Goal: Transaction & Acquisition: Purchase product/service

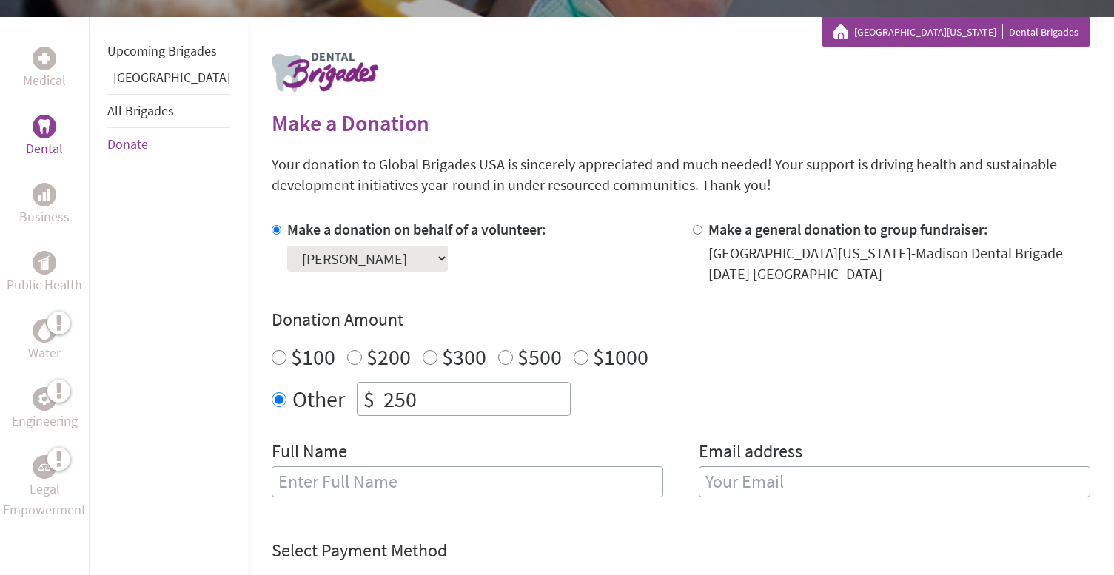
scroll to position [270, 0]
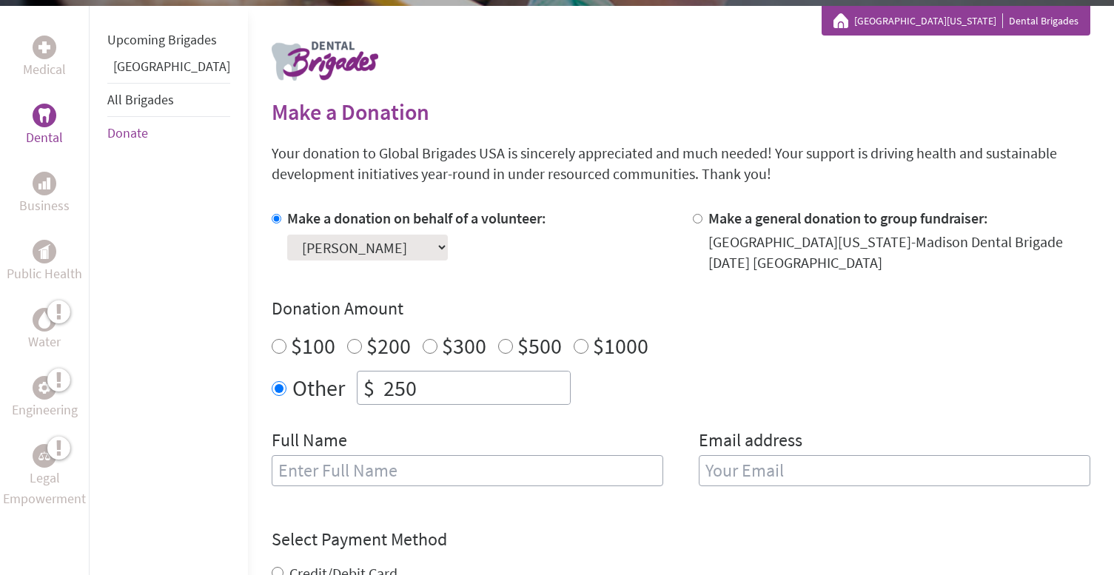
click at [430, 253] on select "Select a volunteer... [PERSON_NAME] [PERSON_NAME] [PERSON_NAME] [PERSON_NAME] […" at bounding box center [367, 248] width 161 height 26
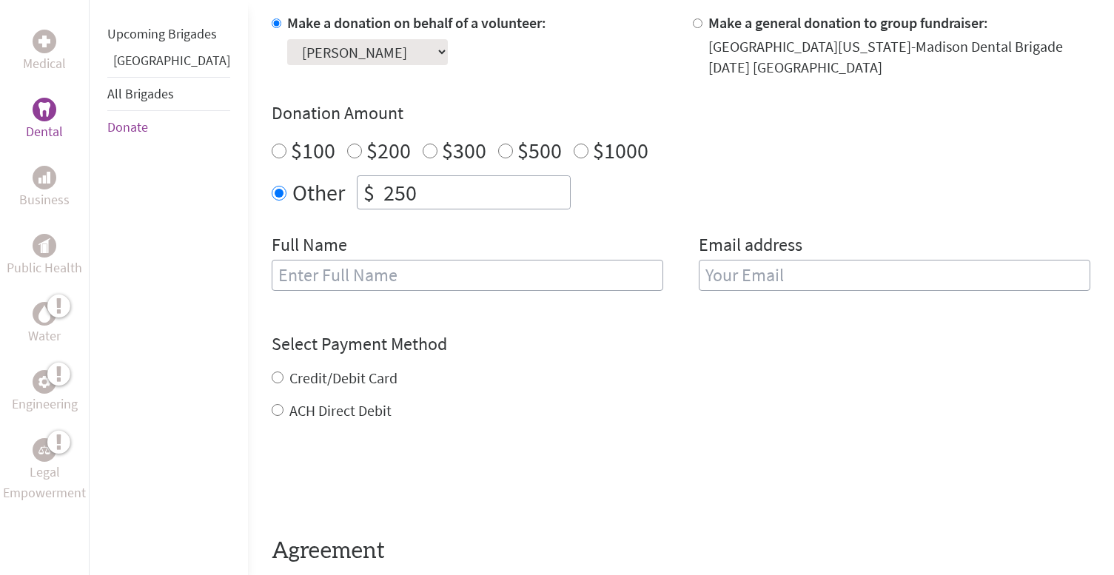
scroll to position [467, 0]
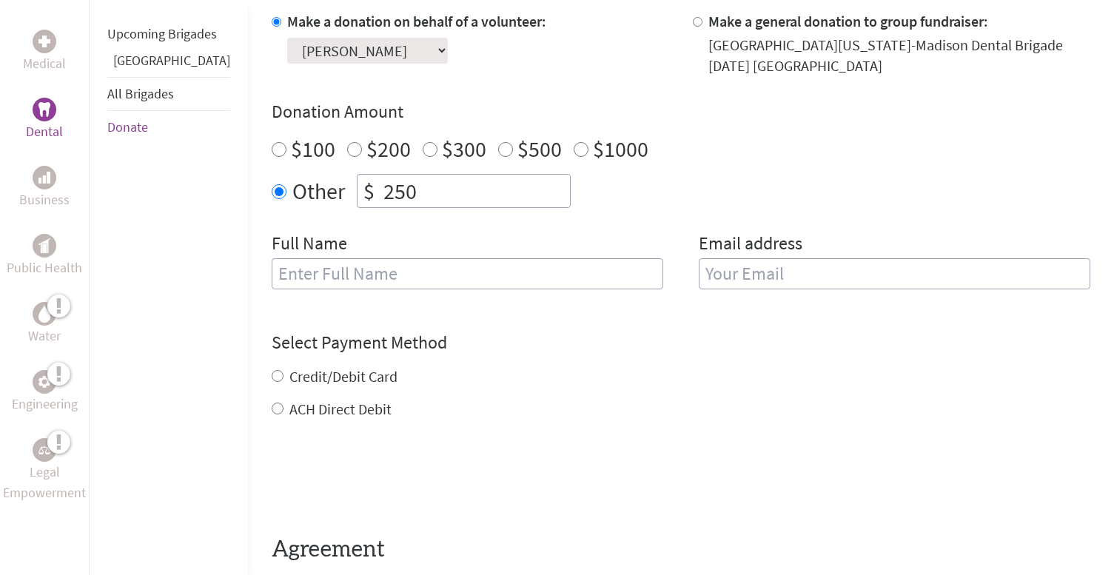
click at [507, 275] on input "text" at bounding box center [468, 273] width 392 height 31
type input "[PERSON_NAME]"
type input "[EMAIL_ADDRESS][DOMAIN_NAME]"
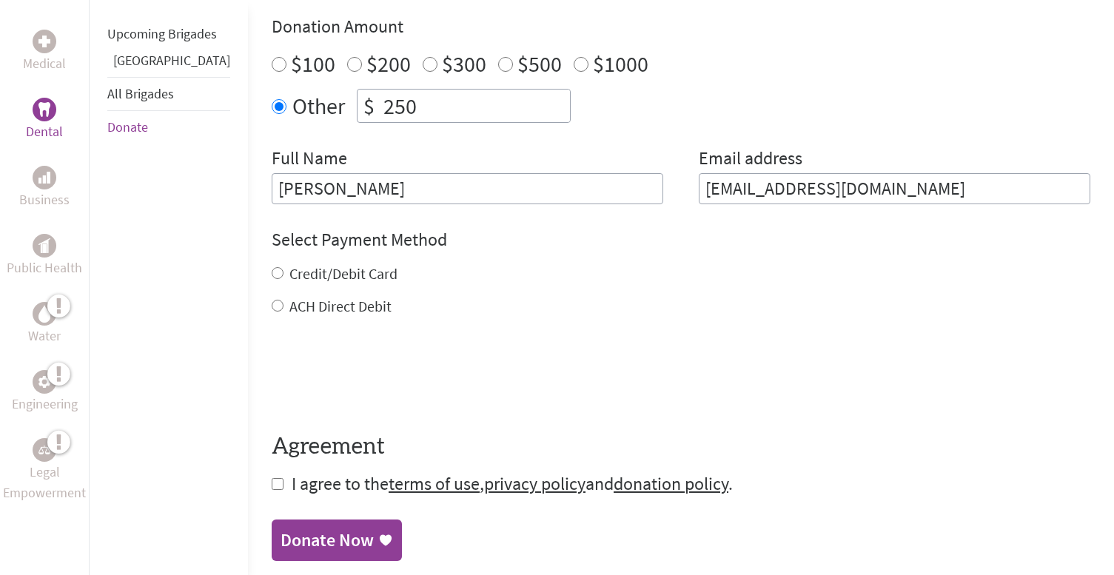
scroll to position [554, 0]
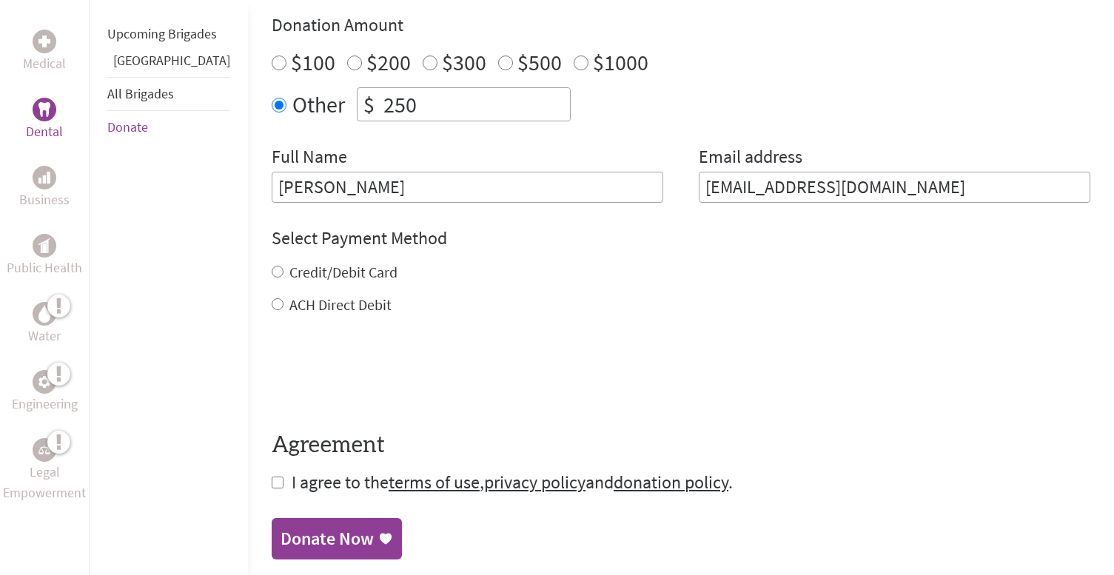
click at [272, 267] on input "Credit/Debit Card" at bounding box center [278, 272] width 12 height 12
radio input "true"
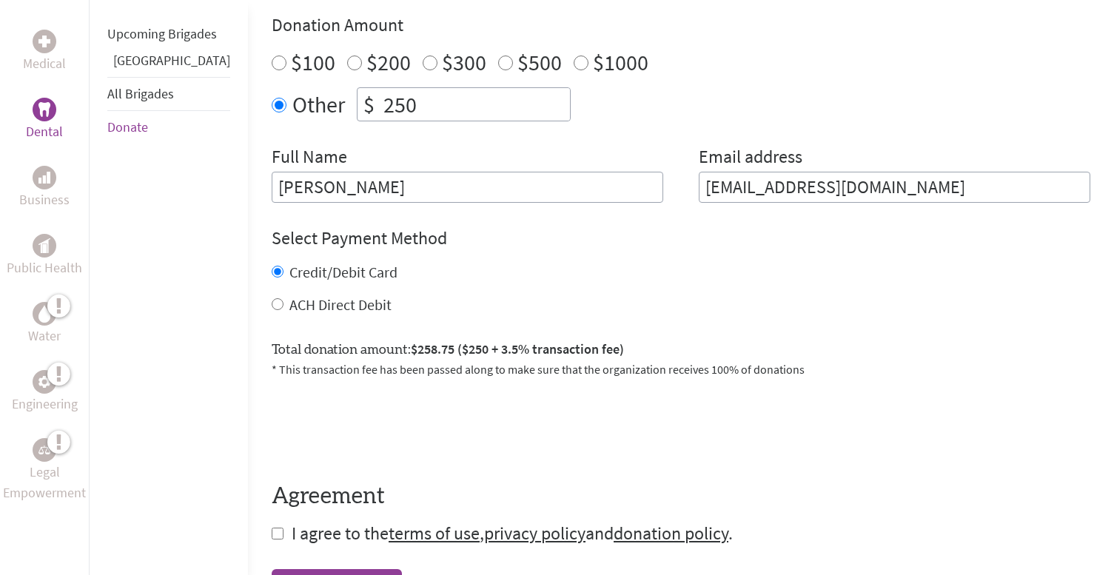
click at [272, 267] on input "Credit/Debit Card" at bounding box center [278, 272] width 12 height 12
click at [272, 304] on input "ACH Direct Debit" at bounding box center [278, 304] width 12 height 12
radio input "true"
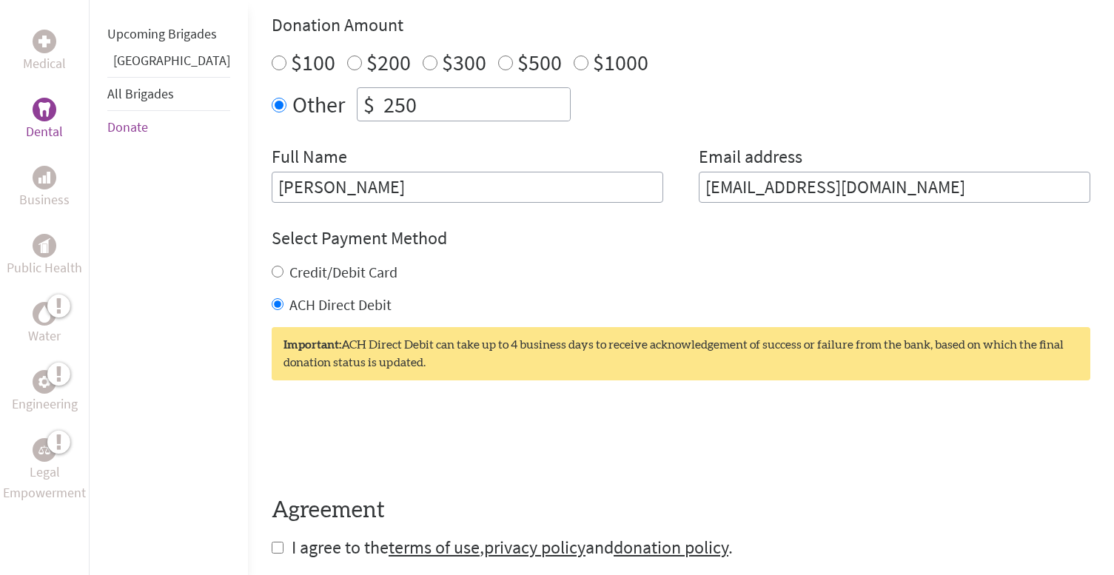
click at [272, 270] on input "Credit/Debit Card" at bounding box center [278, 272] width 12 height 12
radio input "true"
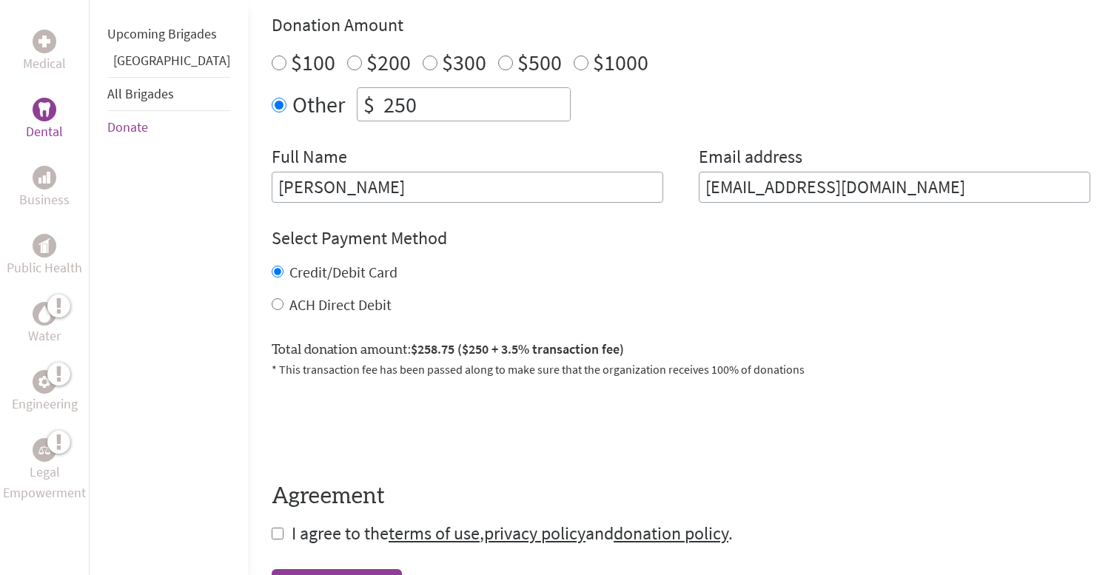
click at [272, 269] on input "Credit/Debit Card" at bounding box center [278, 272] width 12 height 12
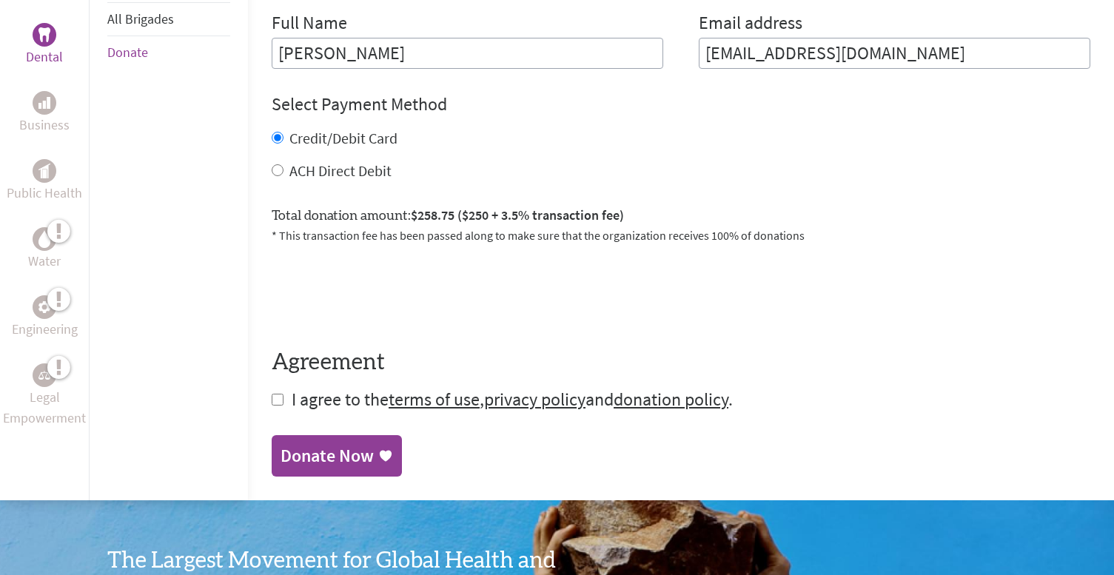
scroll to position [709, 0]
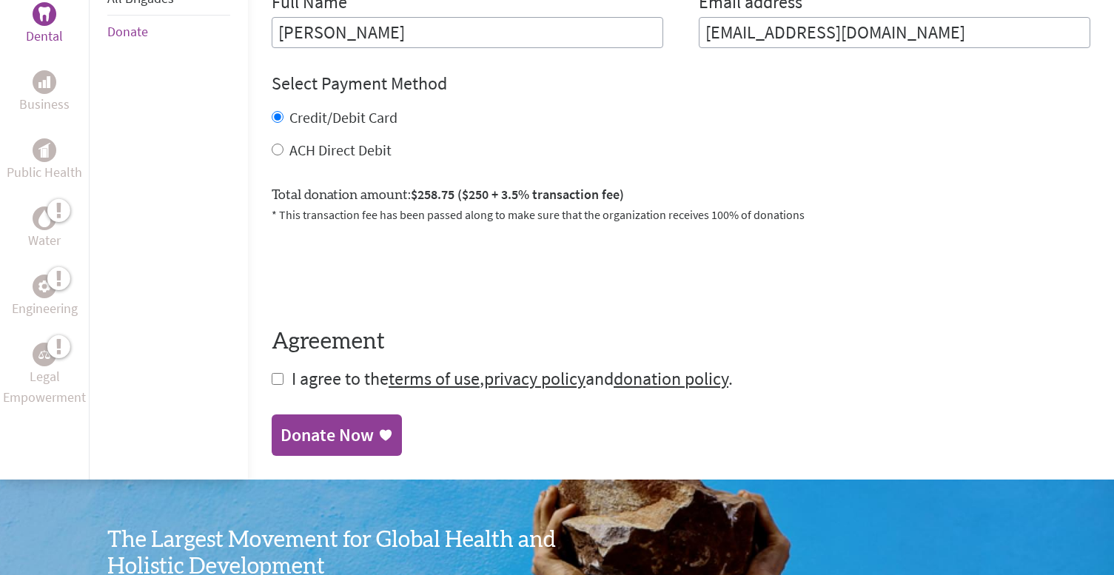
click at [272, 377] on input "checkbox" at bounding box center [278, 379] width 12 height 12
checkbox input "true"
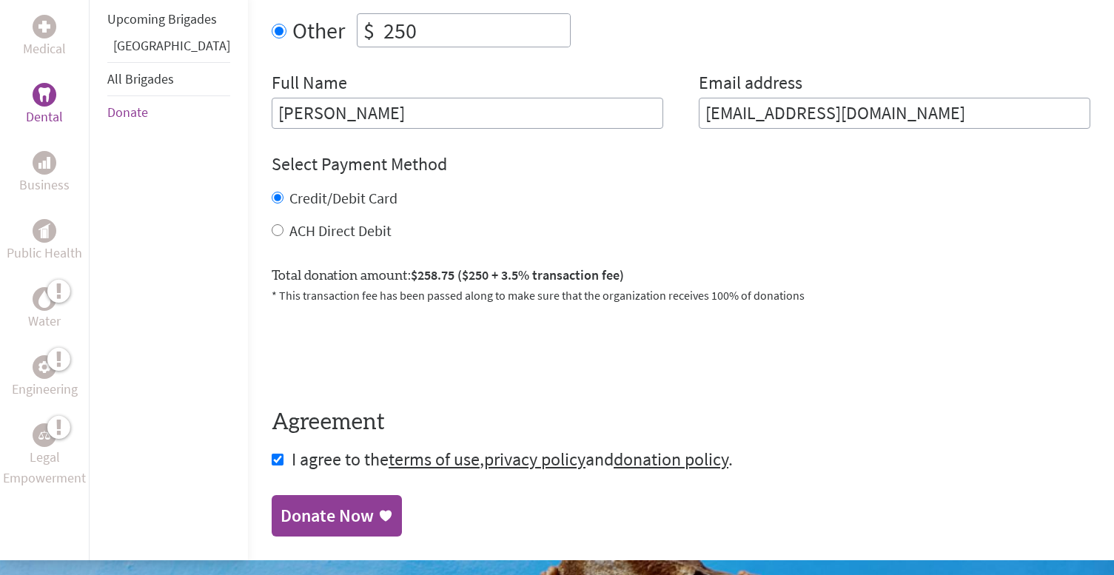
scroll to position [663, 0]
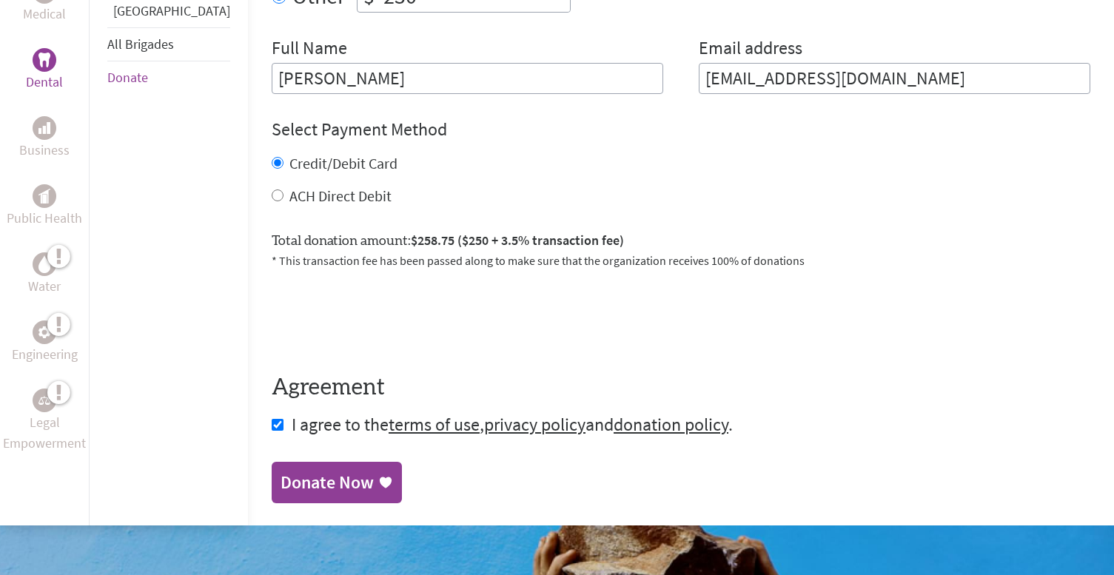
click at [318, 464] on link "Donate Now" at bounding box center [337, 482] width 130 height 41
